Goal: Browse casually

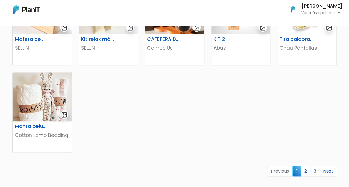
scroll to position [333, 0]
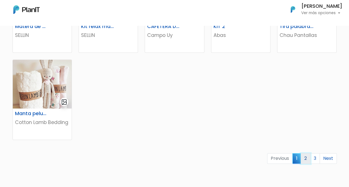
click at [308, 158] on link "2" at bounding box center [306, 158] width 10 height 11
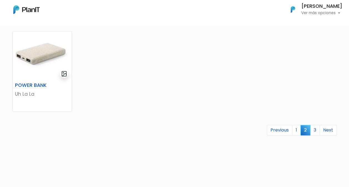
scroll to position [389, 0]
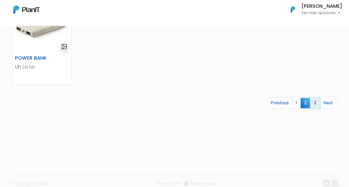
click at [314, 105] on link "3" at bounding box center [315, 103] width 10 height 11
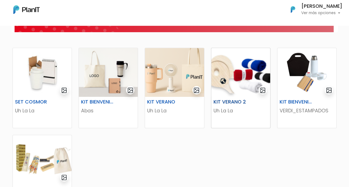
scroll to position [111, 0]
